Goal: Information Seeking & Learning: Learn about a topic

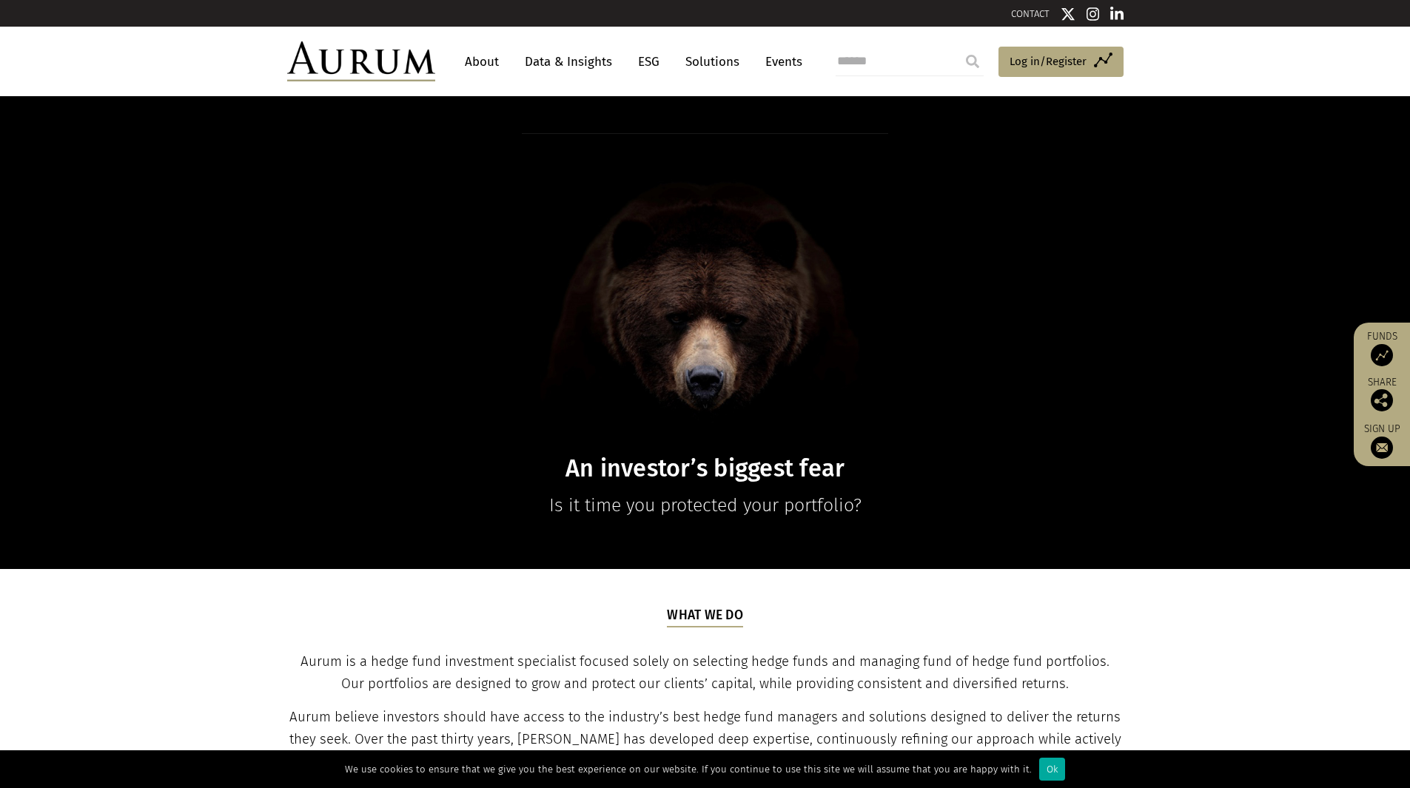
click at [486, 53] on link "About" at bounding box center [481, 61] width 49 height 27
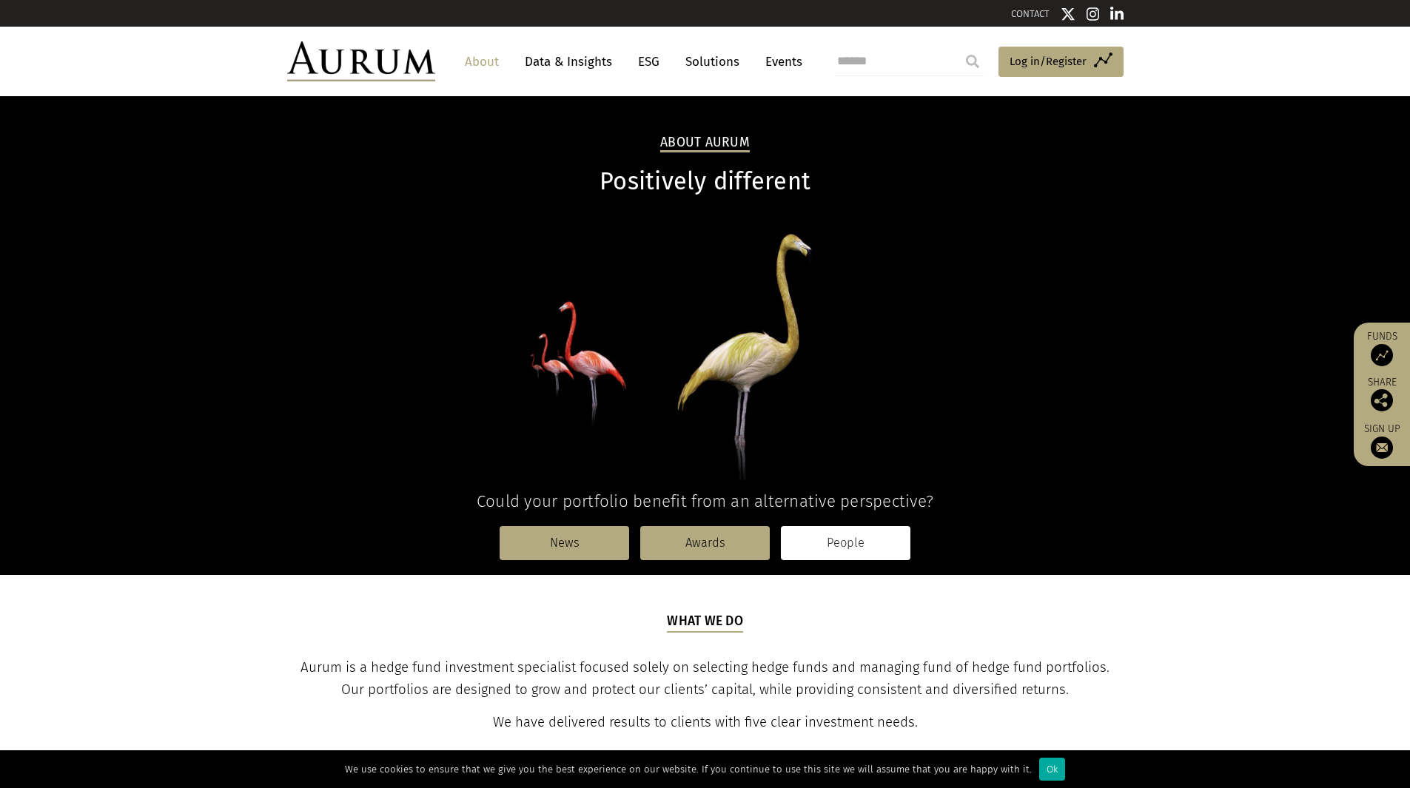
click at [852, 543] on link "People" at bounding box center [846, 543] width 130 height 34
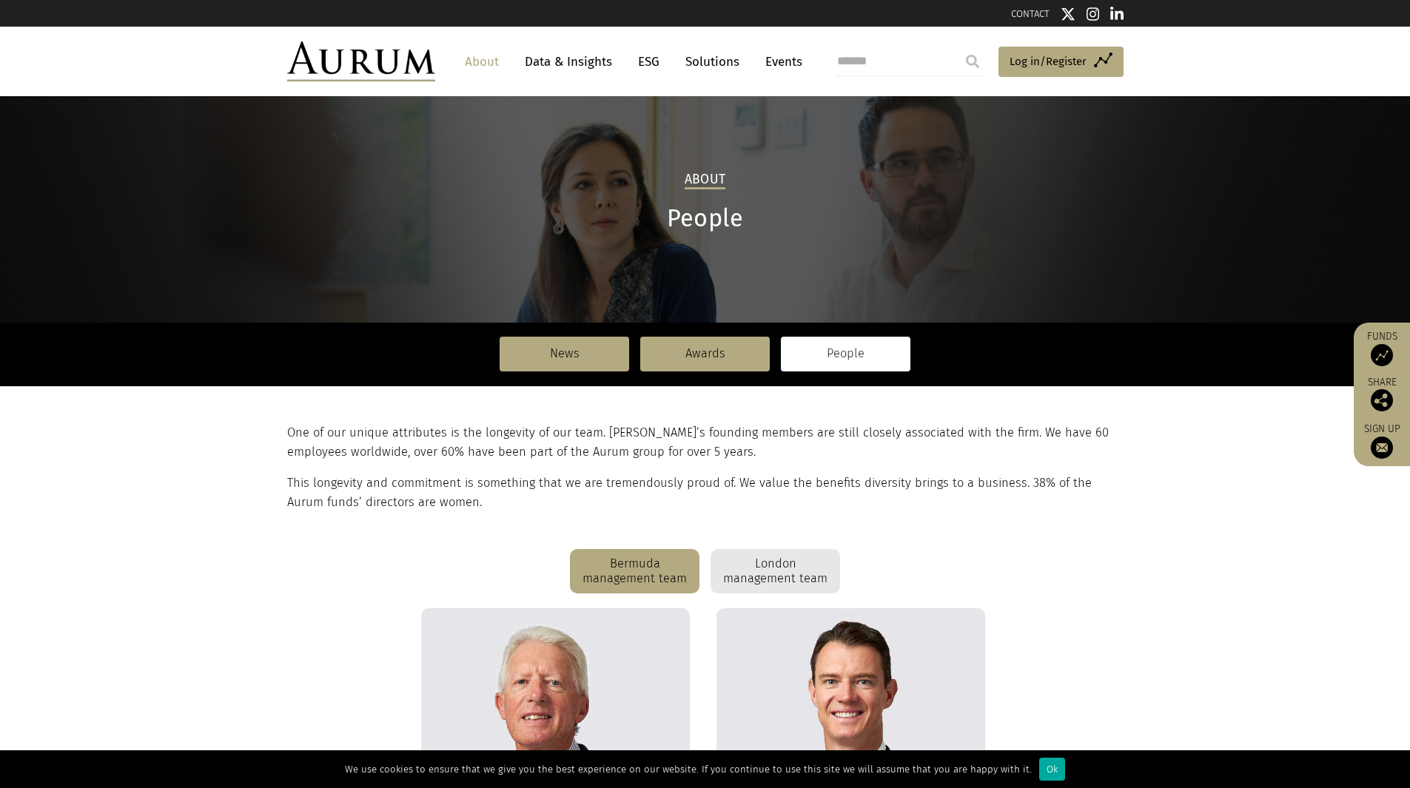
click at [775, 574] on div "London management team" at bounding box center [776, 571] width 130 height 44
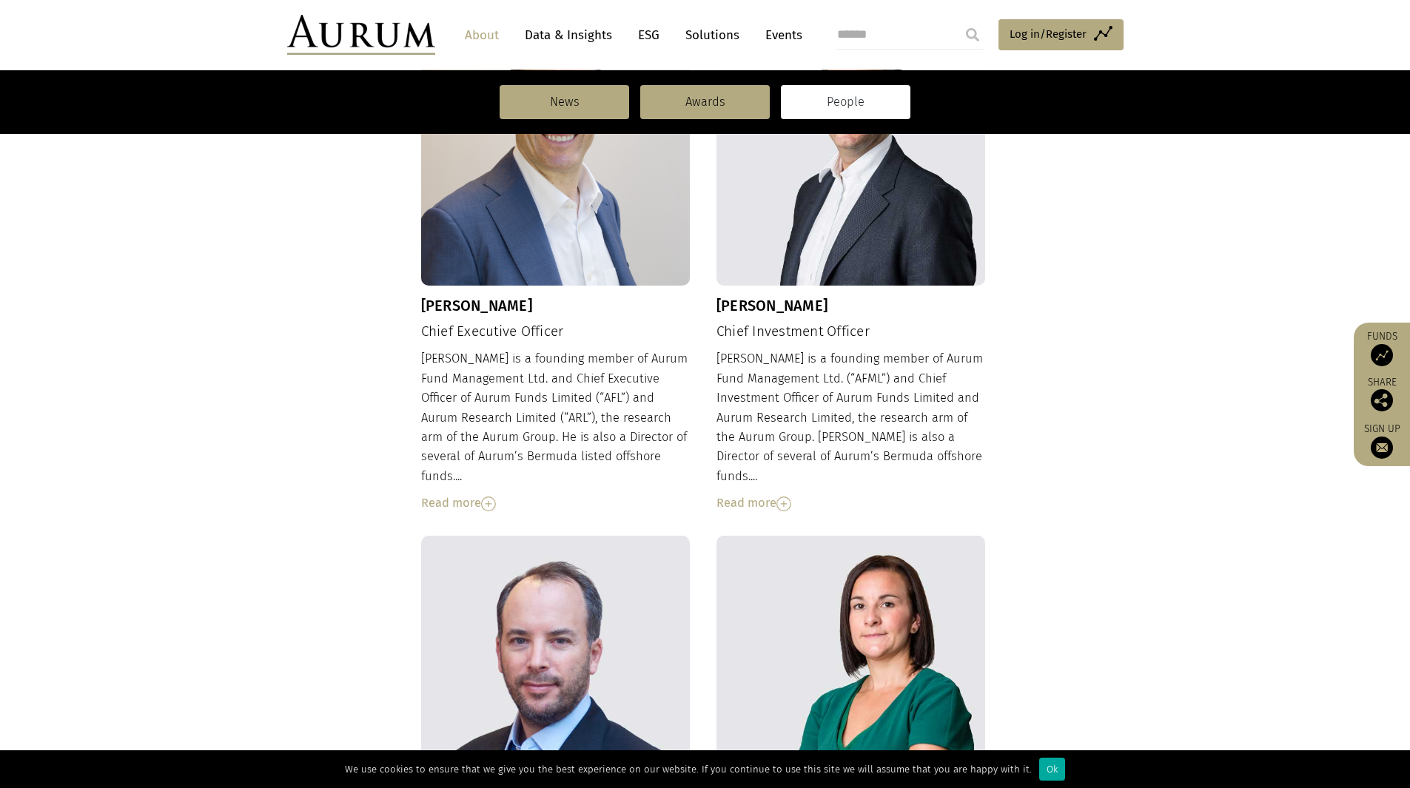
scroll to position [370, 0]
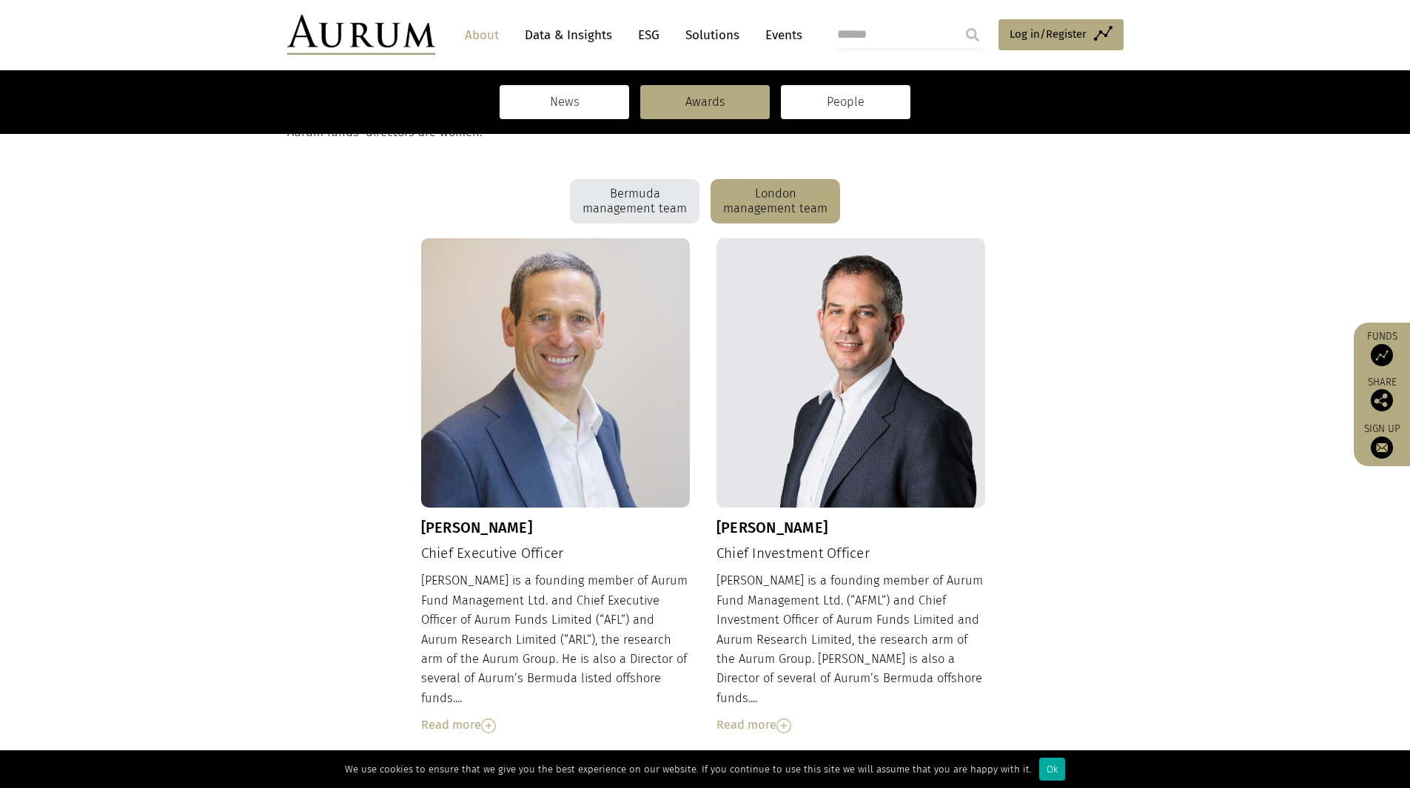
click at [543, 106] on link "News" at bounding box center [565, 102] width 130 height 34
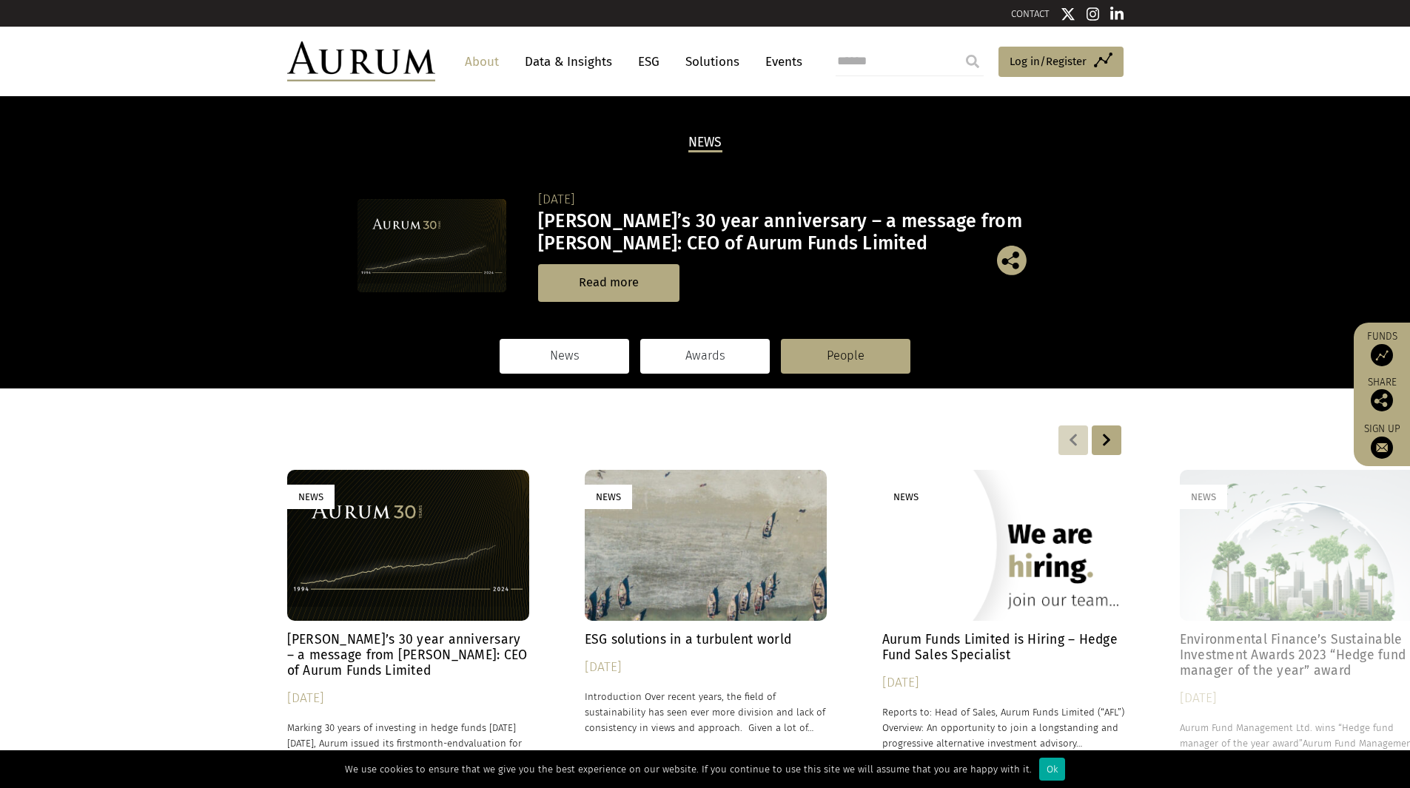
click at [719, 351] on link "Awards" at bounding box center [705, 356] width 130 height 34
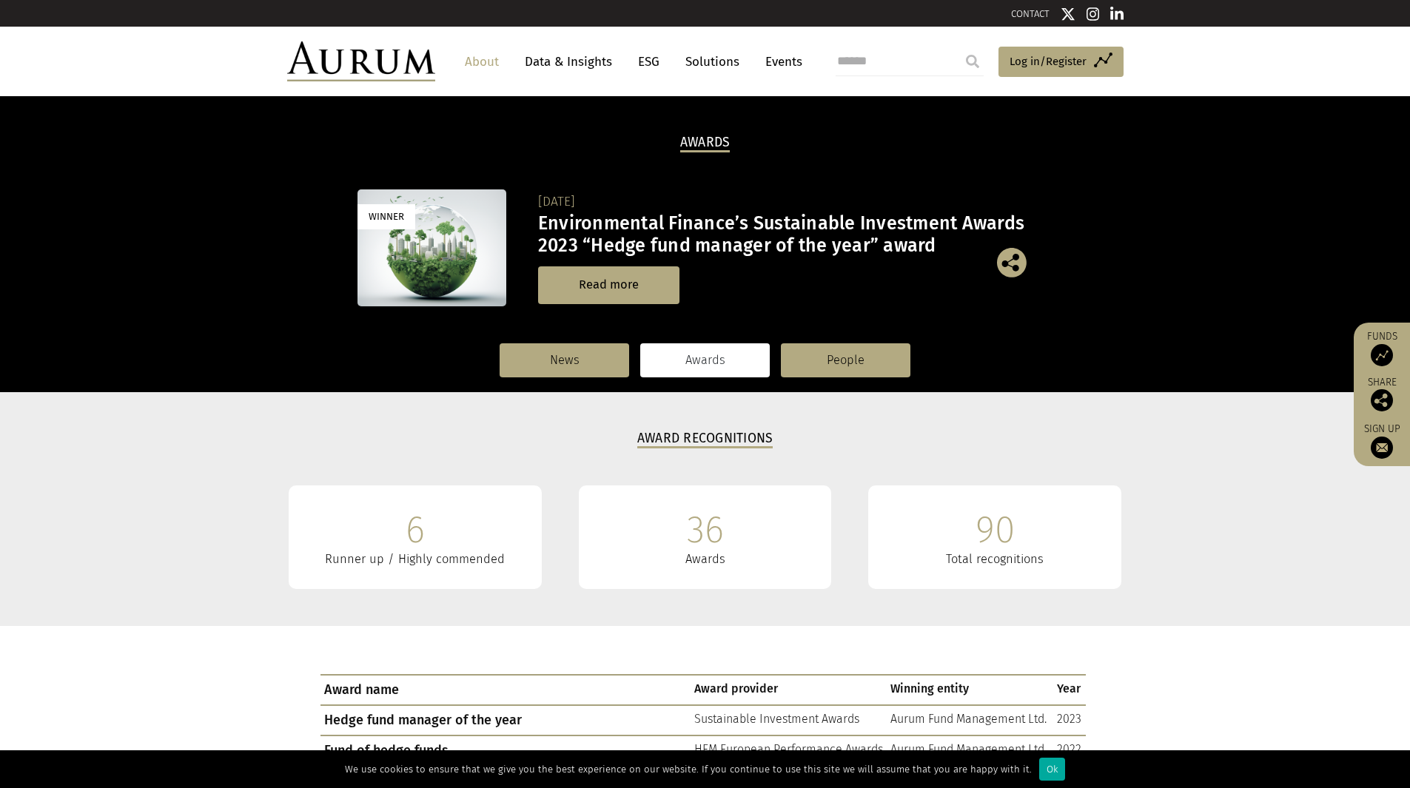
click at [774, 62] on link "Events" at bounding box center [780, 61] width 44 height 27
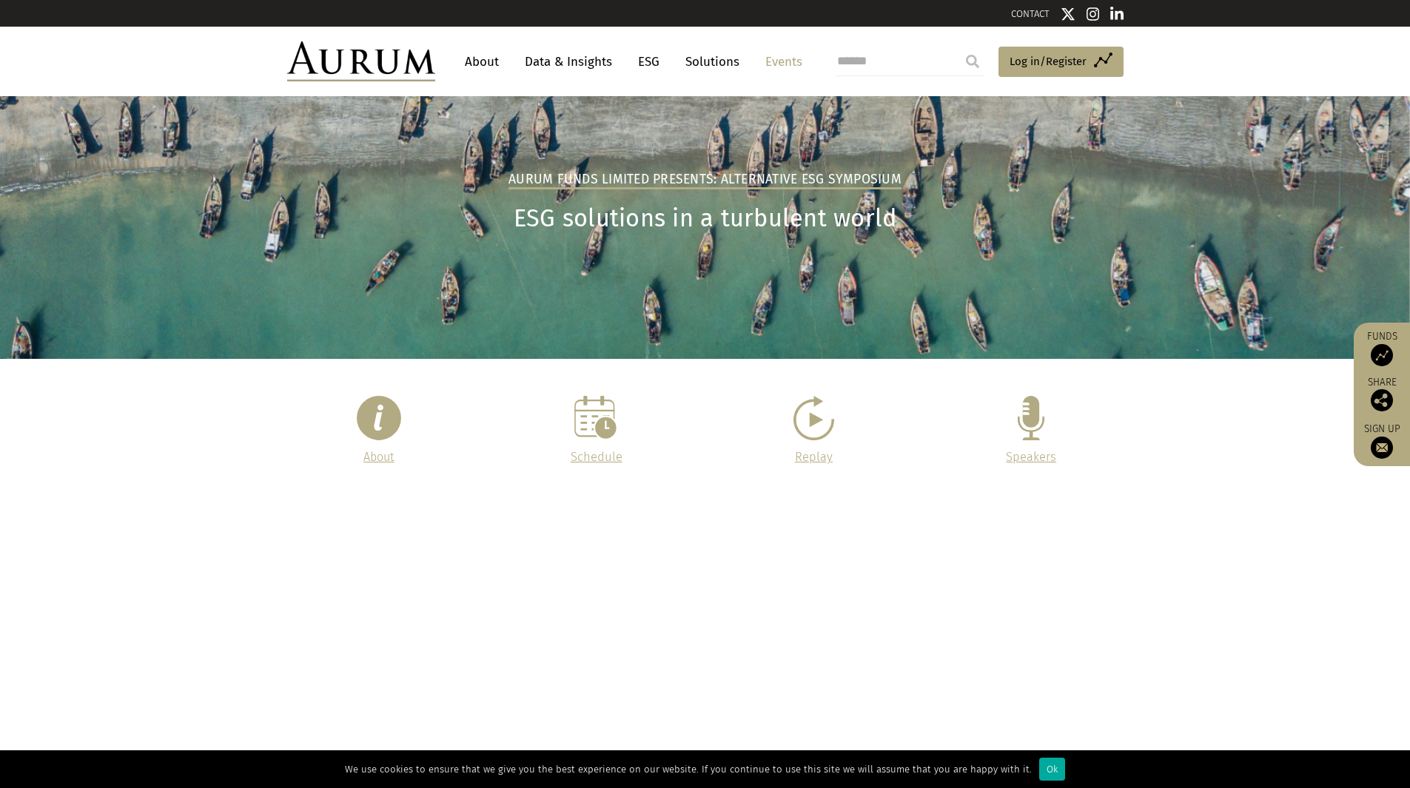
click at [716, 58] on link "Solutions" at bounding box center [712, 61] width 69 height 27
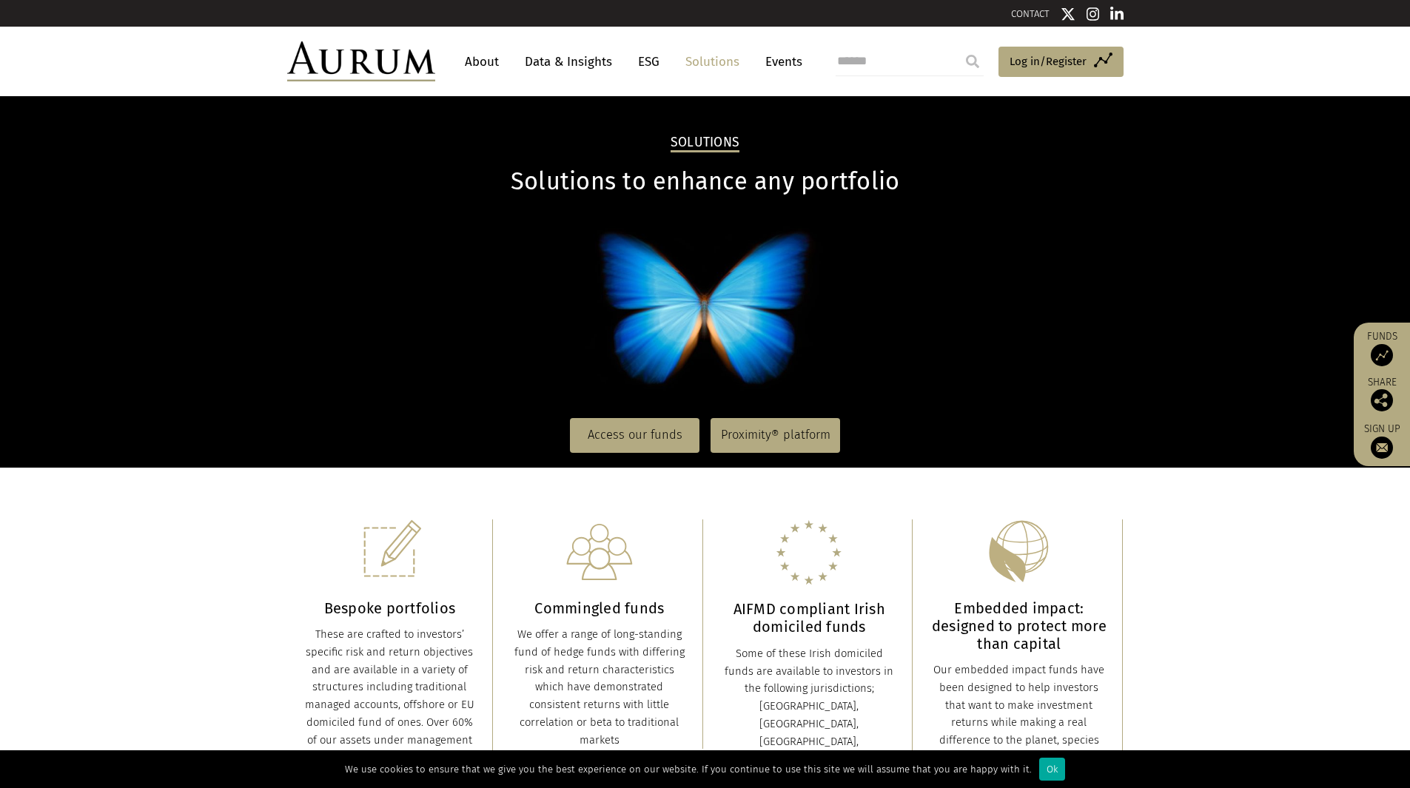
click at [651, 57] on link "ESG" at bounding box center [649, 61] width 36 height 27
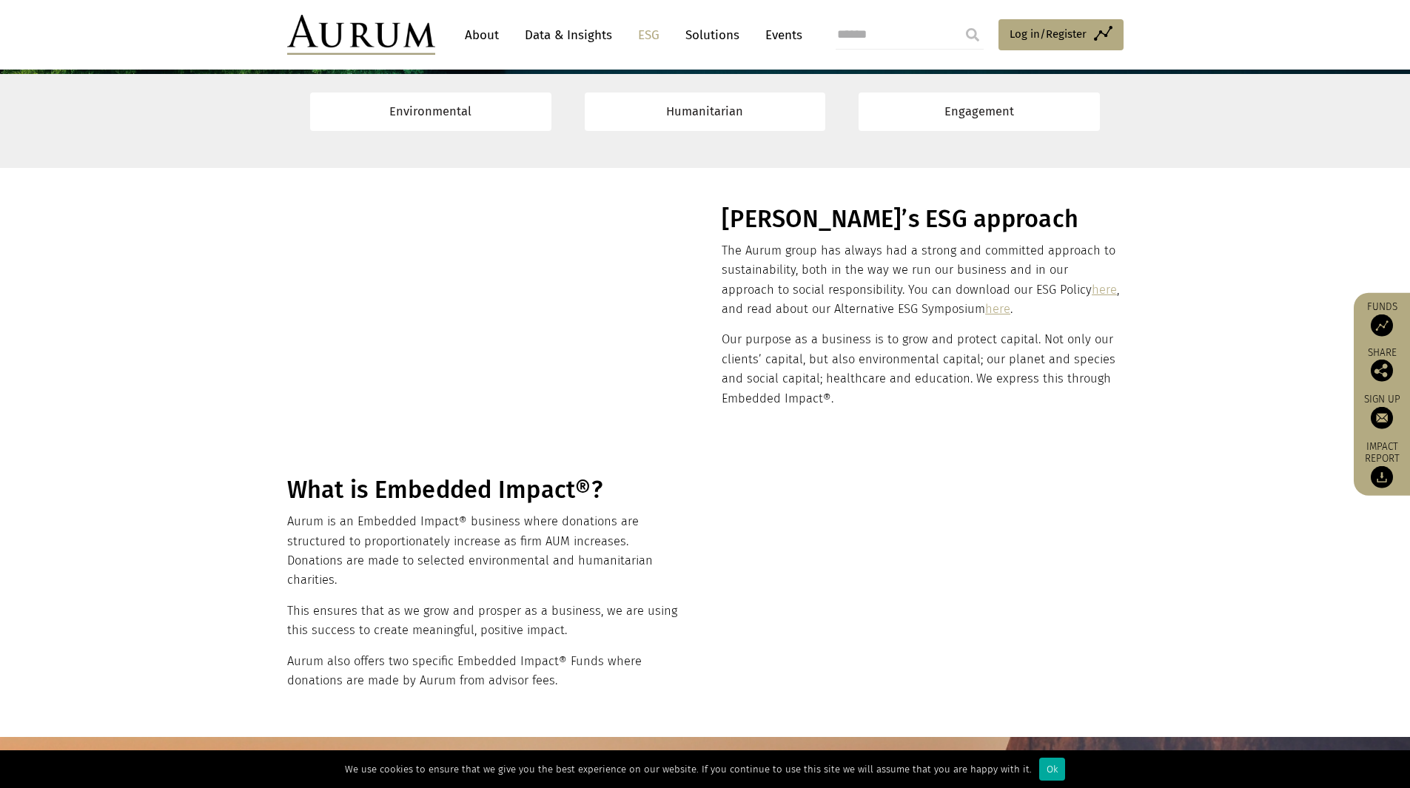
scroll to position [370, 0]
